Goal: Use online tool/utility: Use online tool/utility

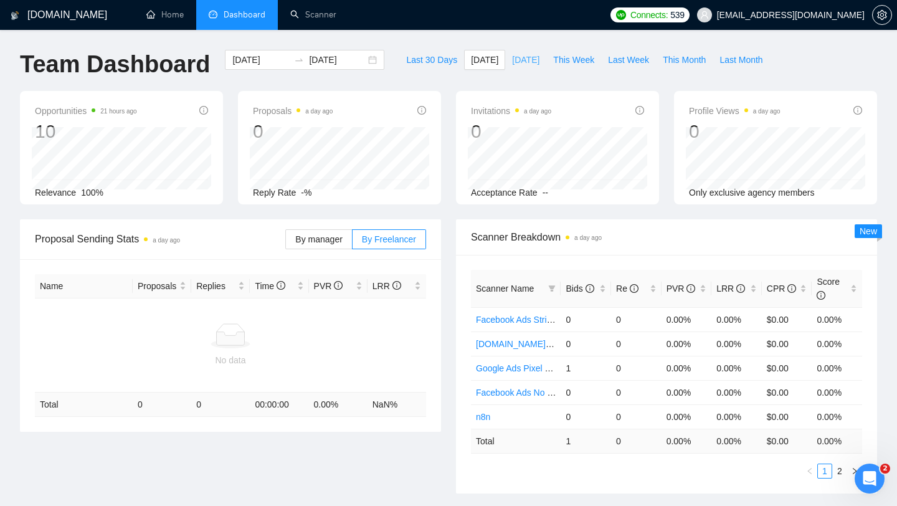
click at [523, 60] on span "[DATE]" at bounding box center [525, 60] width 27 height 14
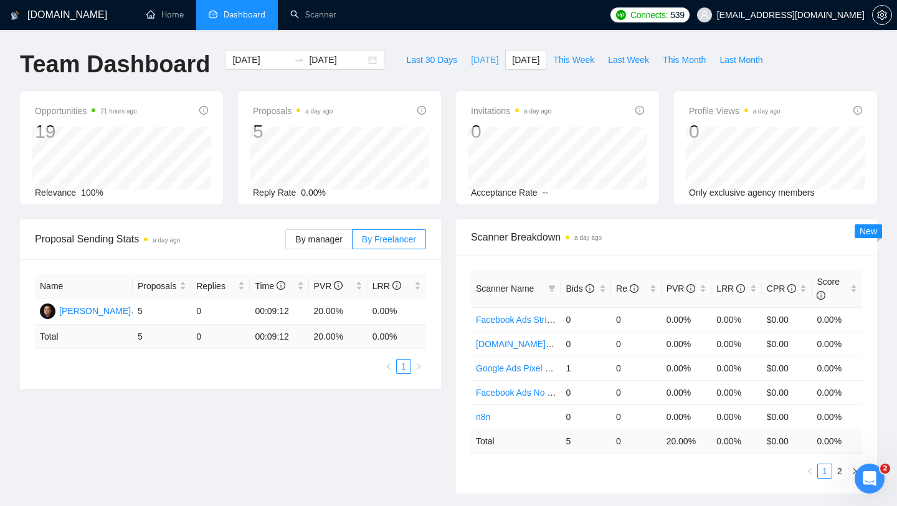
click at [471, 57] on span "[DATE]" at bounding box center [484, 60] width 27 height 14
type input "[DATE]"
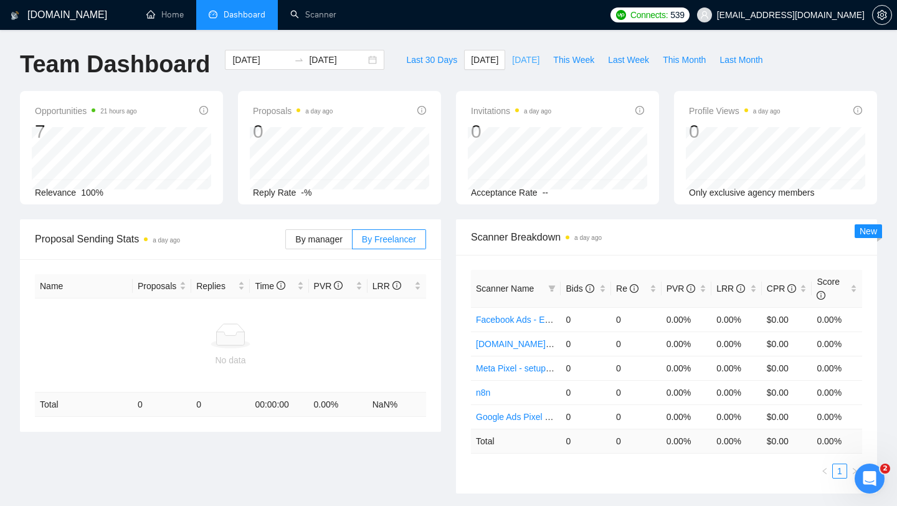
click at [518, 62] on span "[DATE]" at bounding box center [525, 60] width 27 height 14
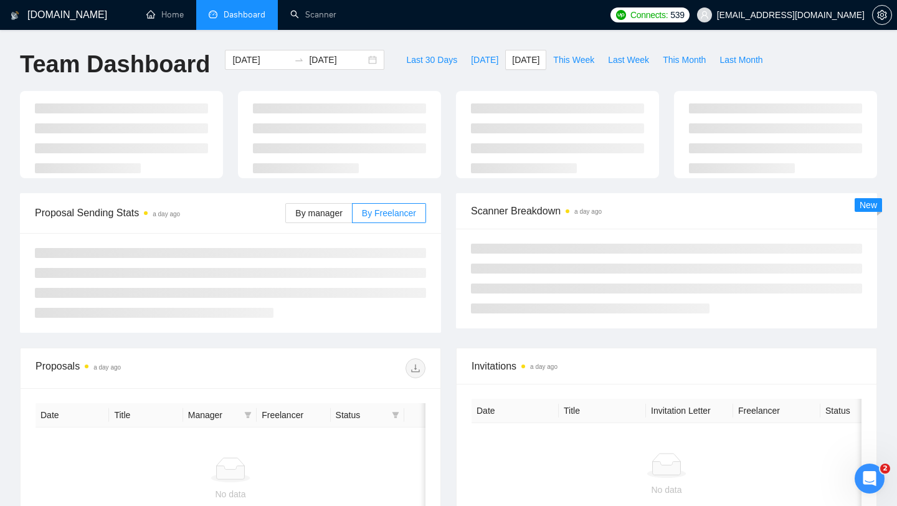
type input "[DATE]"
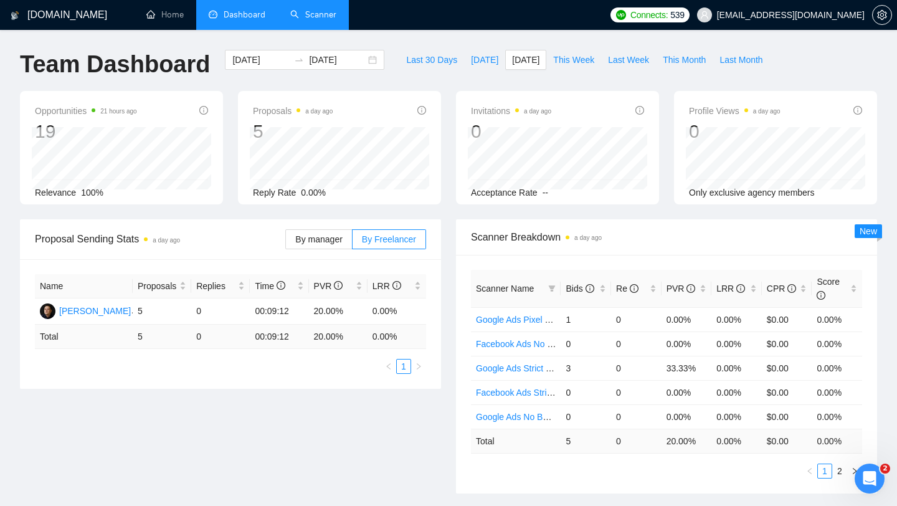
click at [311, 20] on link "Scanner" at bounding box center [313, 14] width 46 height 11
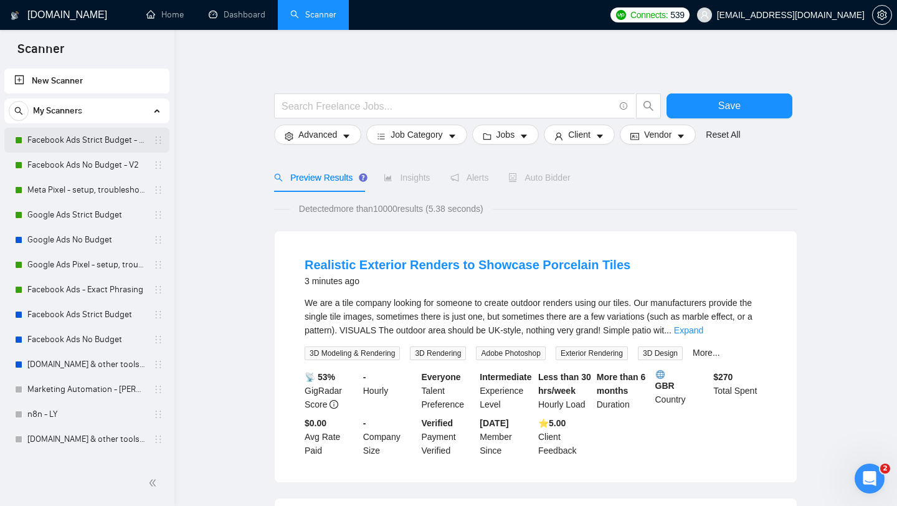
click at [98, 143] on link "Facebook Ads Strict Budget - V2" at bounding box center [86, 140] width 118 height 25
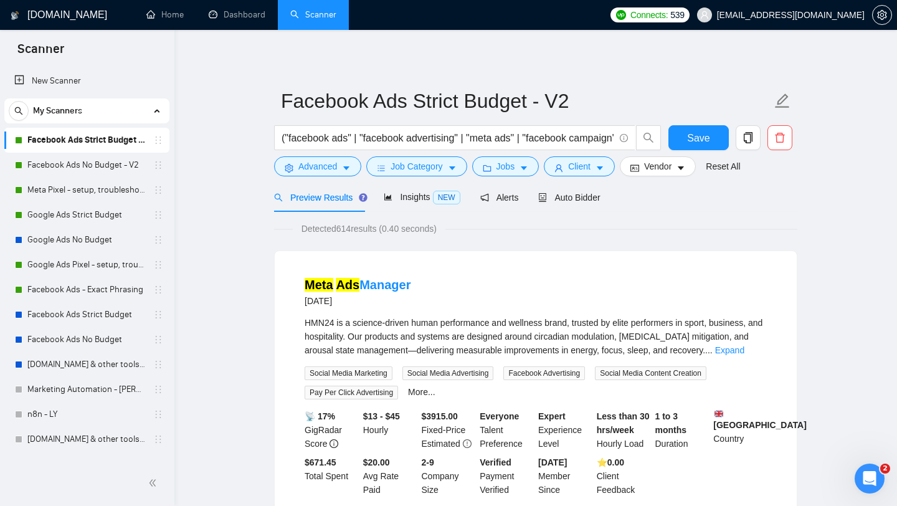
scroll to position [25, 0]
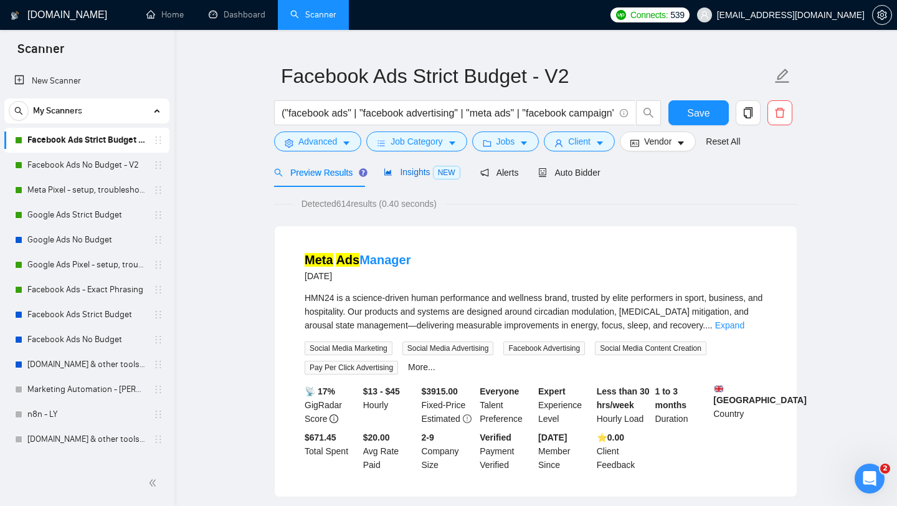
click at [413, 169] on span "Insights NEW" at bounding box center [422, 172] width 76 height 10
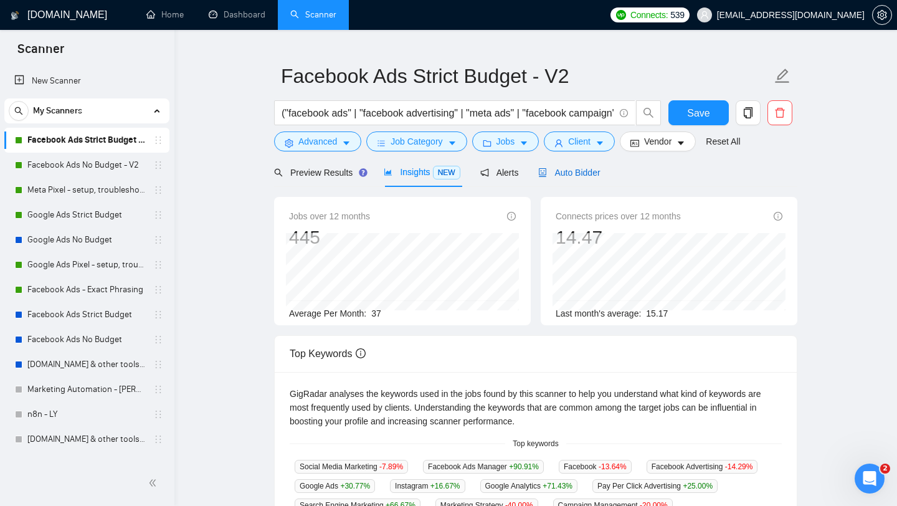
click at [588, 172] on span "Auto Bidder" at bounding box center [569, 173] width 62 height 10
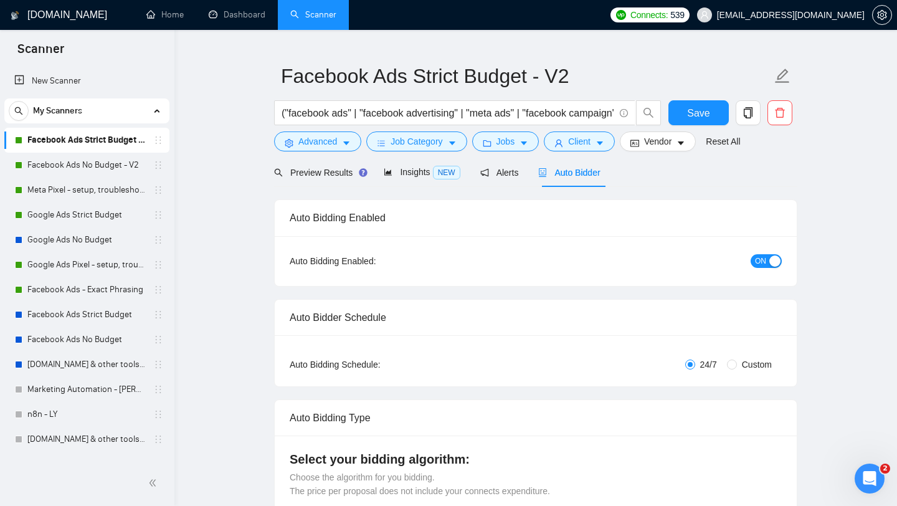
radio input "false"
radio input "true"
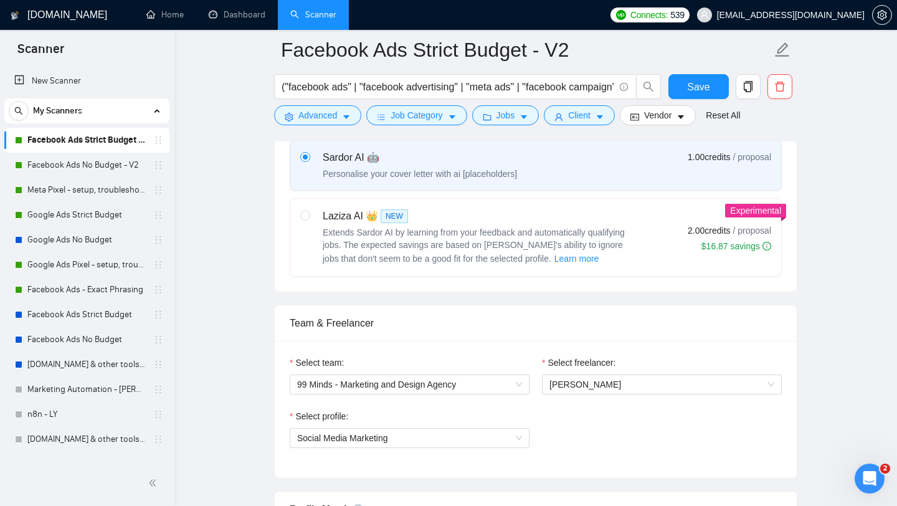
scroll to position [598, 0]
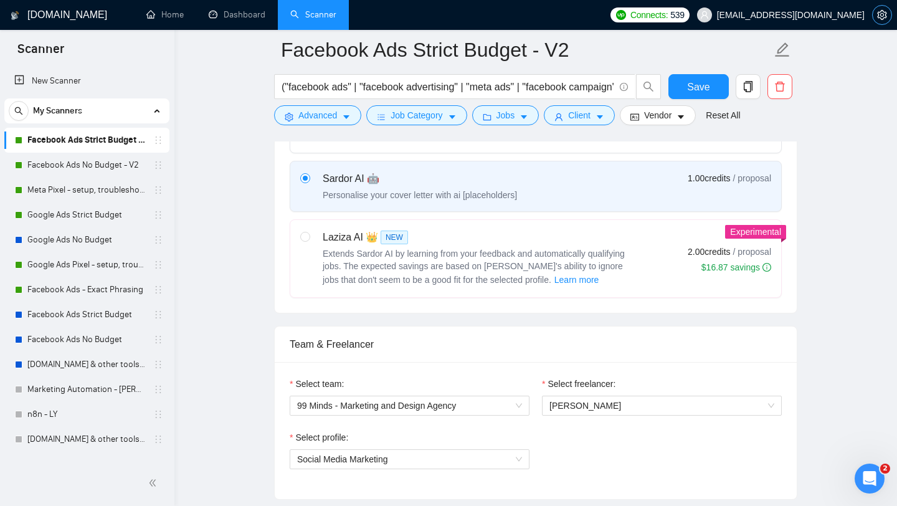
click at [878, 14] on icon "setting" at bounding box center [881, 15] width 9 height 10
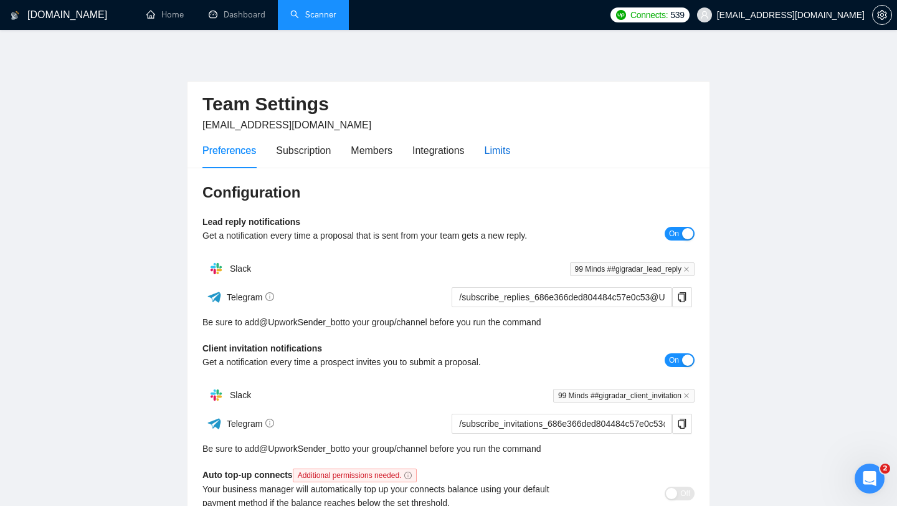
click at [510, 151] on div "Limits" at bounding box center [497, 151] width 26 height 16
